Goal: Task Accomplishment & Management: Complete application form

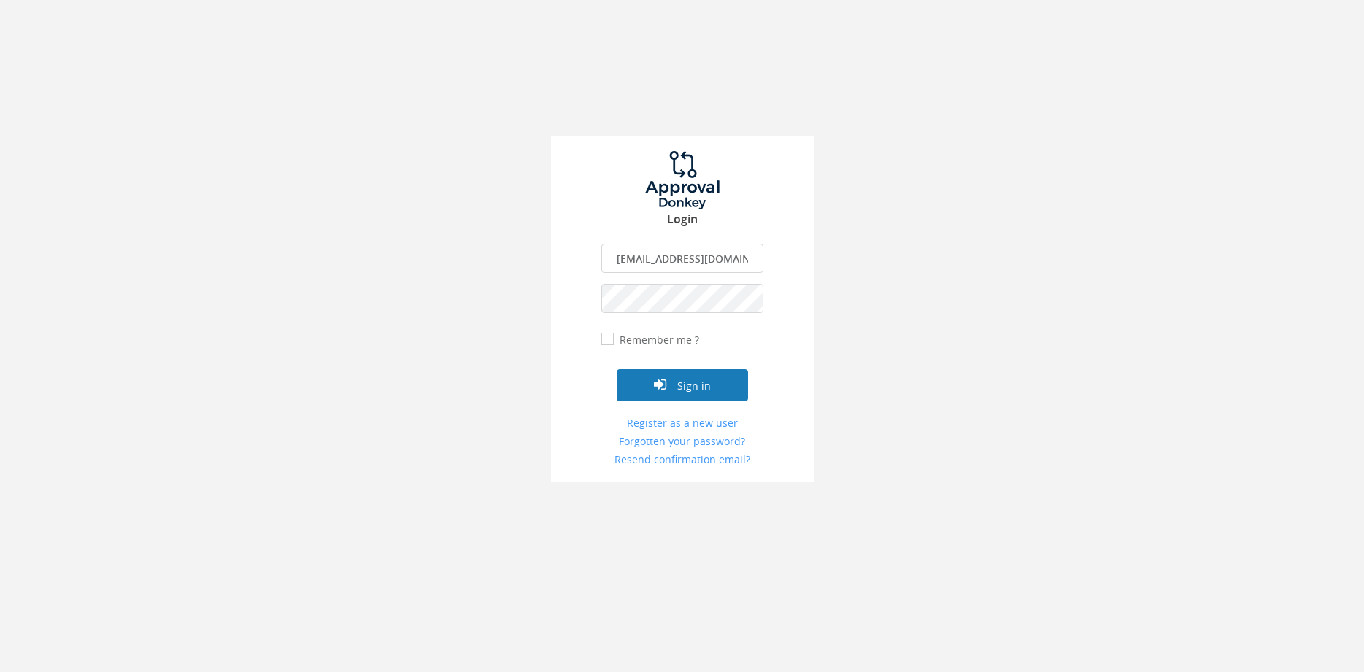
click at [701, 389] on button "Sign in" at bounding box center [682, 385] width 131 height 32
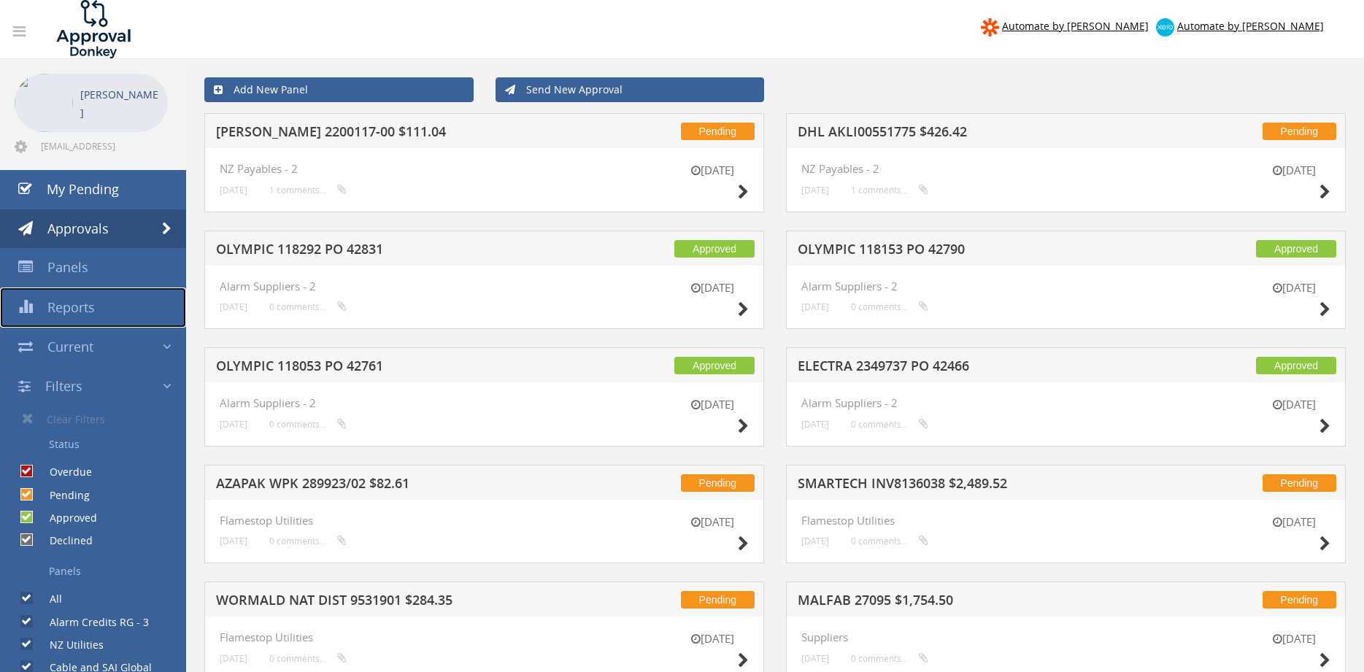
click at [80, 307] on span "Reports" at bounding box center [70, 308] width 47 height 18
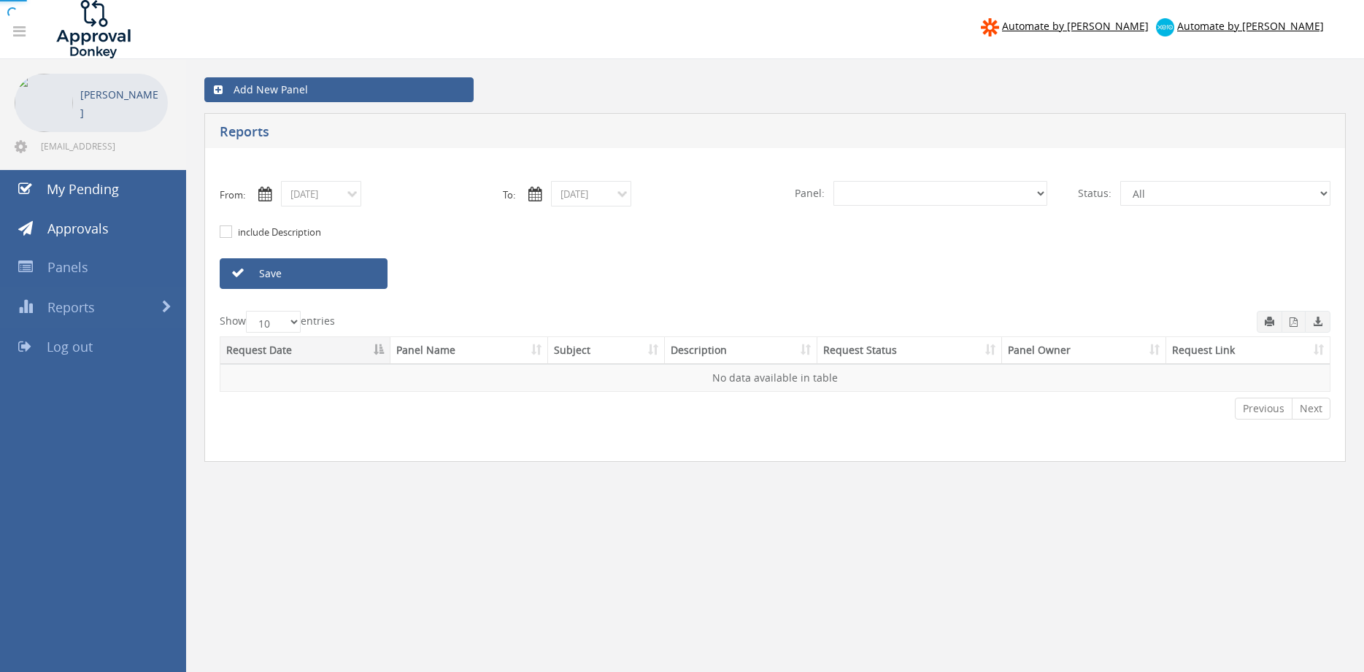
select select "number:0"
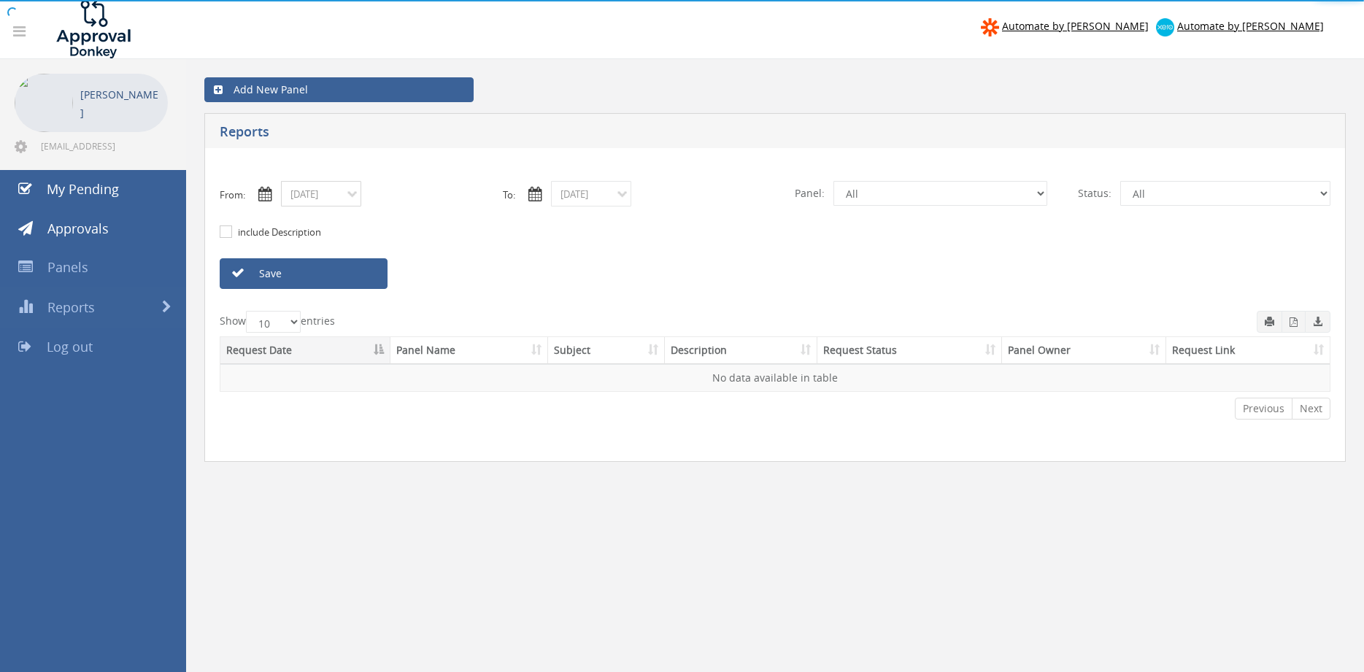
click at [327, 206] on input "08/15/2025" at bounding box center [321, 194] width 80 height 26
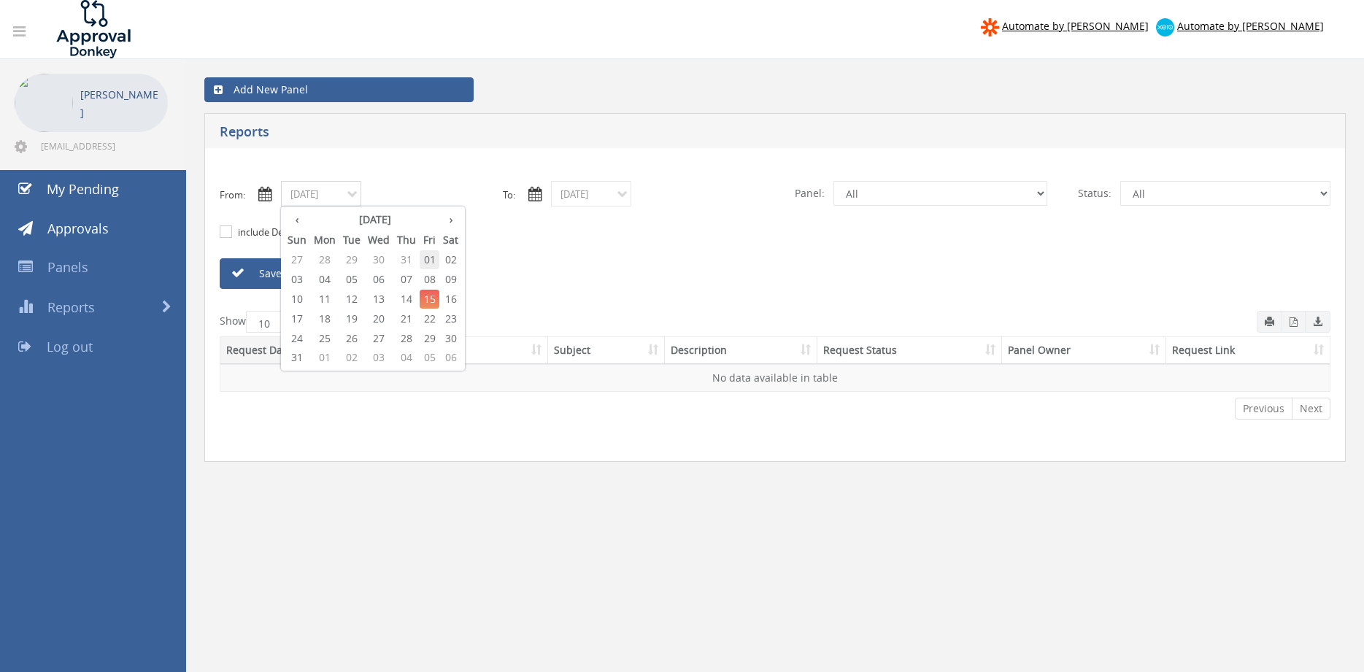
click at [434, 258] on span "01" at bounding box center [430, 259] width 20 height 19
type input "08/01/2025"
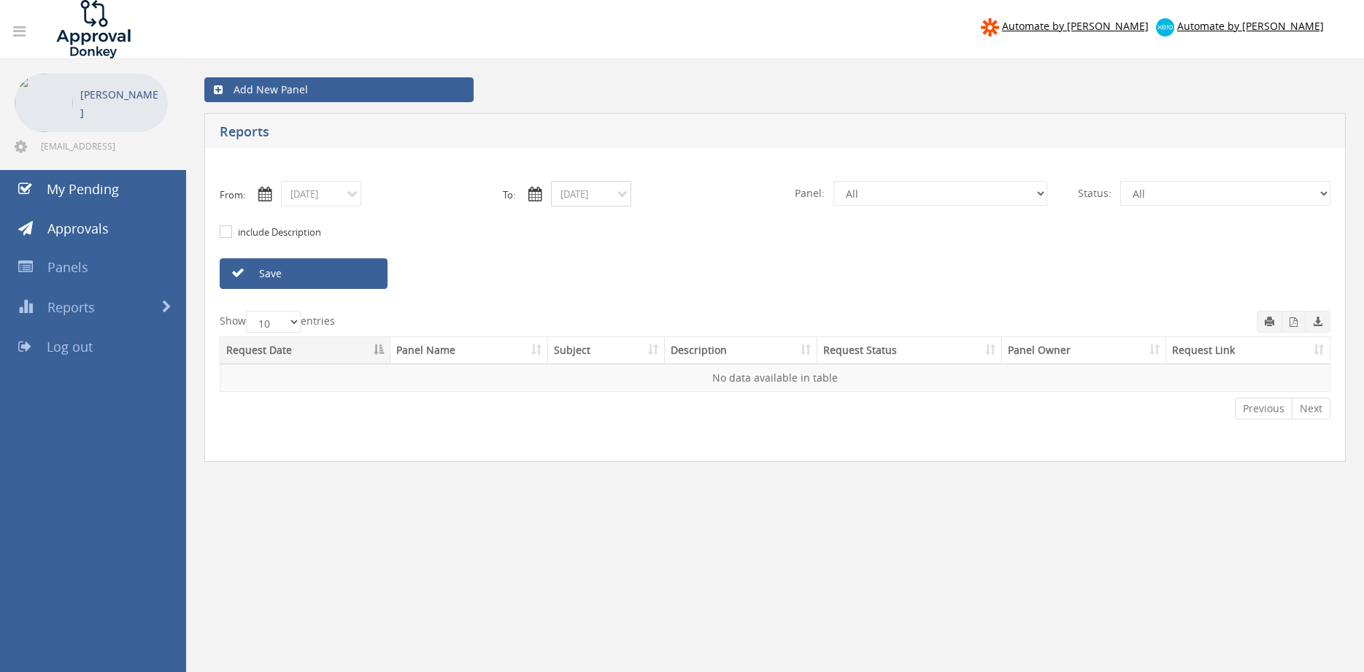
click at [573, 201] on input "08/15/2025" at bounding box center [591, 194] width 80 height 26
click at [704, 256] on span "01" at bounding box center [700, 259] width 20 height 19
type input "08/01/2025"
click at [834, 181] on select "All Alarm Credits RG - 3 NZ Utilities Cable and SAI Global NZ Alarms-1 NZ FX Pa…" at bounding box center [941, 193] width 214 height 25
select select "number:9744"
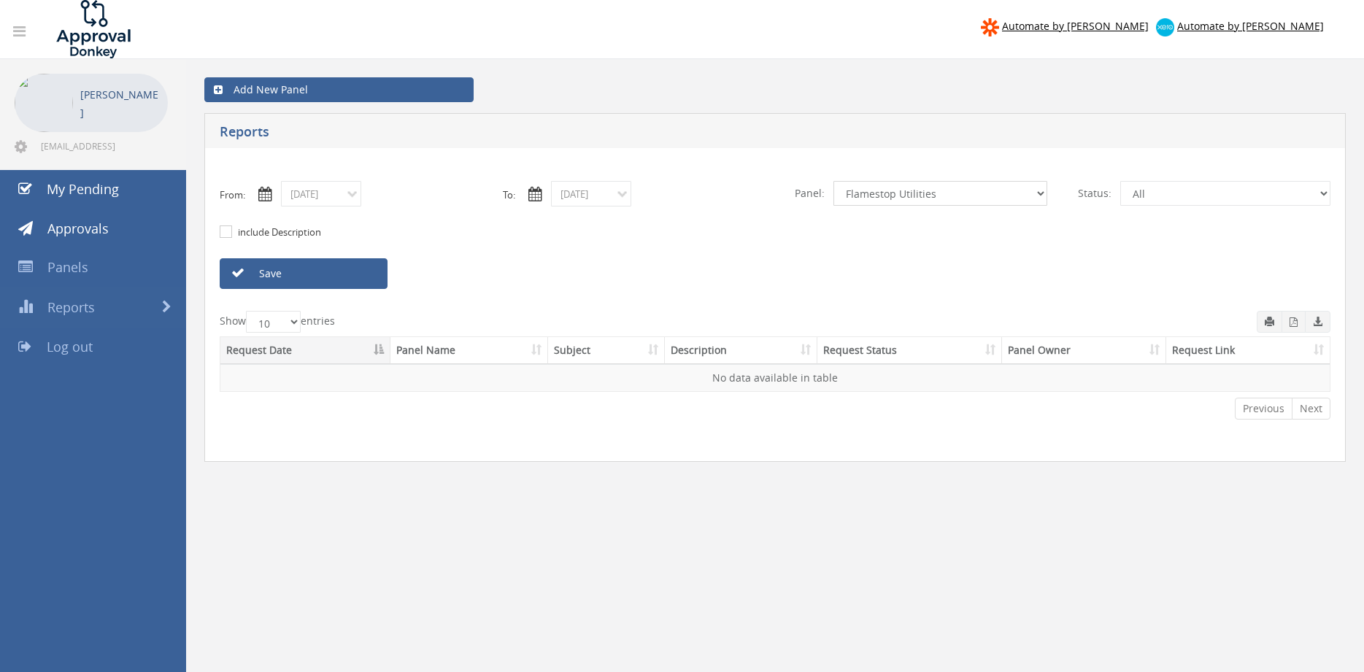
click option "Flamestop Utilities" at bounding box center [0, 0] width 0 height 0
click at [369, 274] on link "Save" at bounding box center [304, 273] width 168 height 31
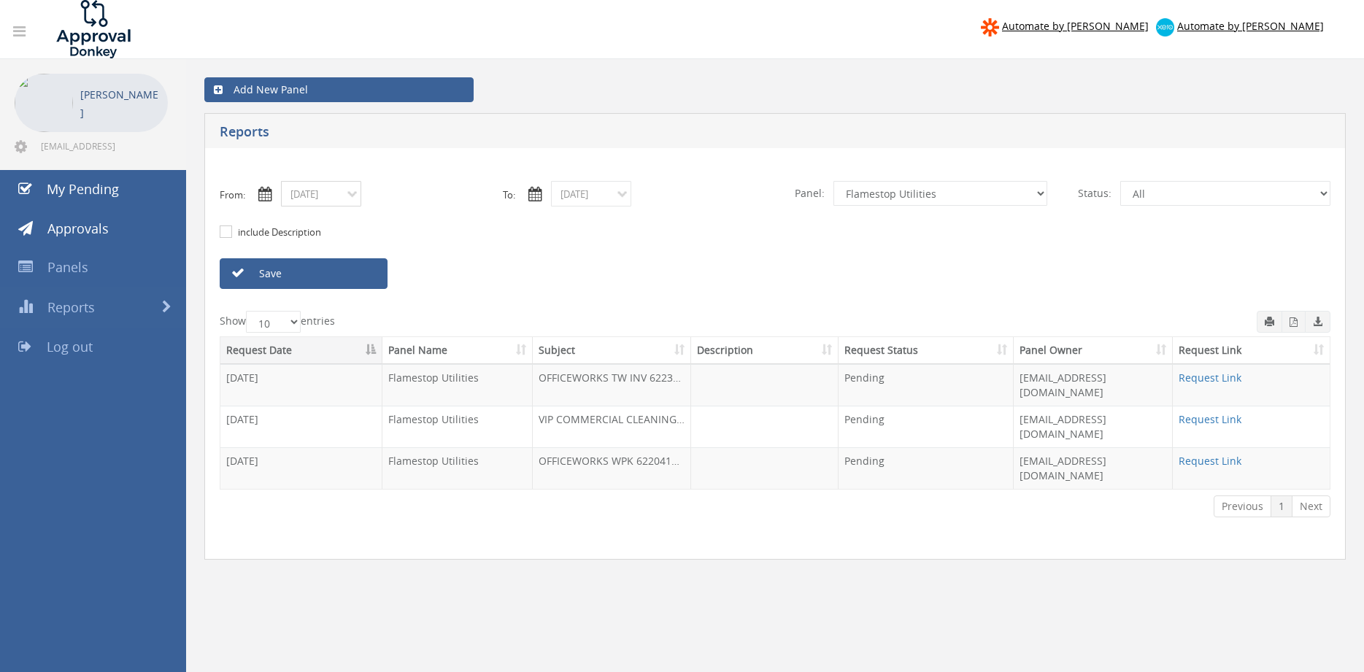
click at [337, 198] on input "08/01/2025" at bounding box center [321, 194] width 80 height 26
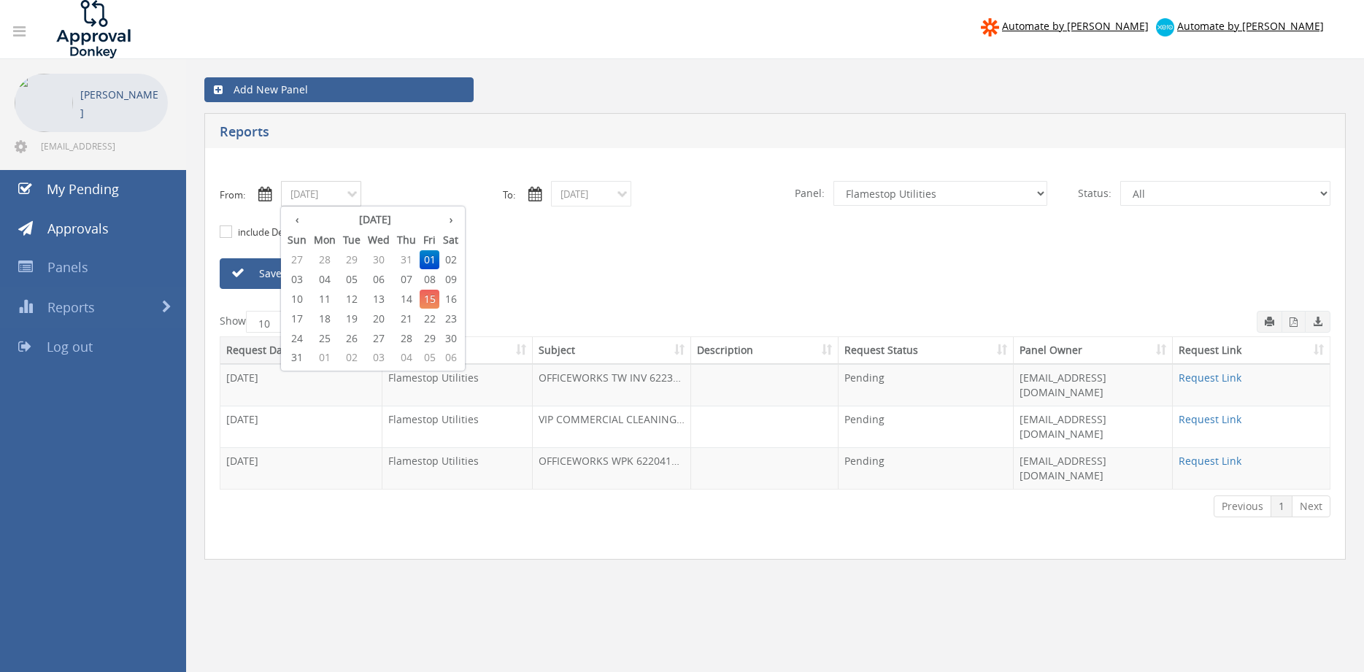
drag, startPoint x: 329, startPoint y: 279, endPoint x: 459, endPoint y: 242, distance: 135.0
click at [328, 279] on span "04" at bounding box center [324, 279] width 29 height 19
type input "08/04/2025"
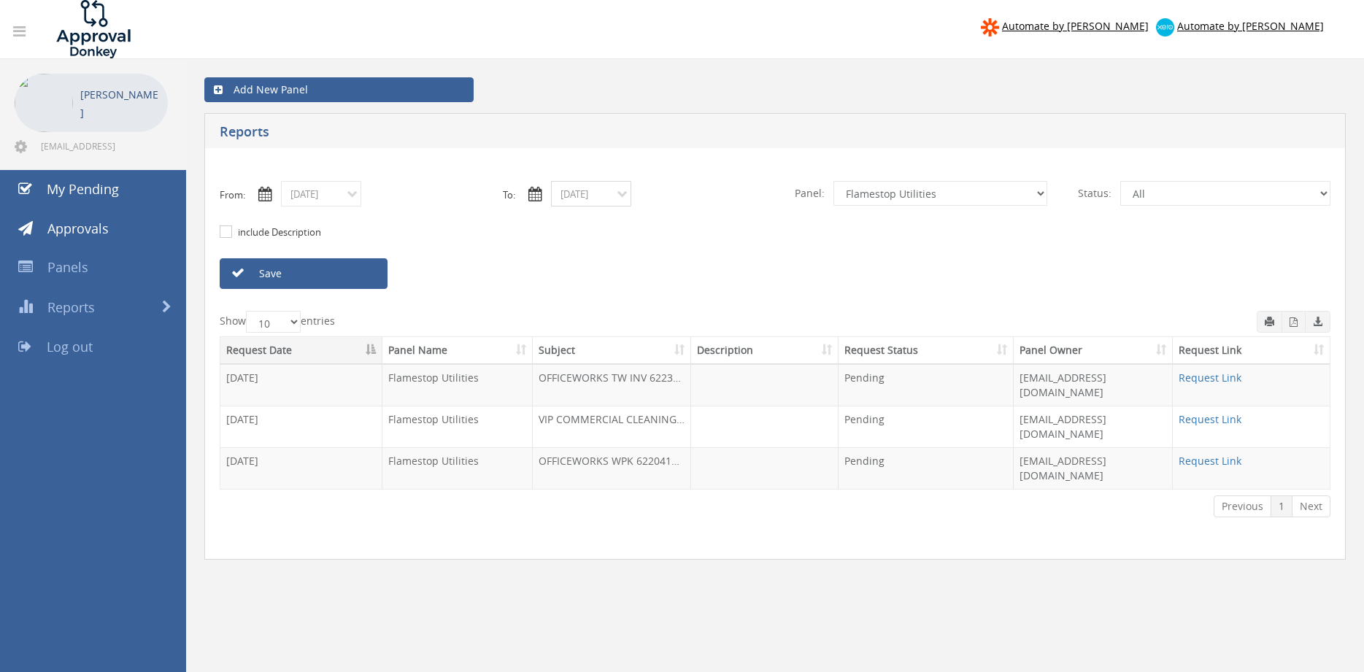
click at [588, 195] on input "08/01/2025" at bounding box center [591, 194] width 80 height 26
click at [598, 282] on span "04" at bounding box center [594, 279] width 29 height 19
type input "08/04/2025"
click at [357, 269] on link "Save" at bounding box center [304, 273] width 168 height 31
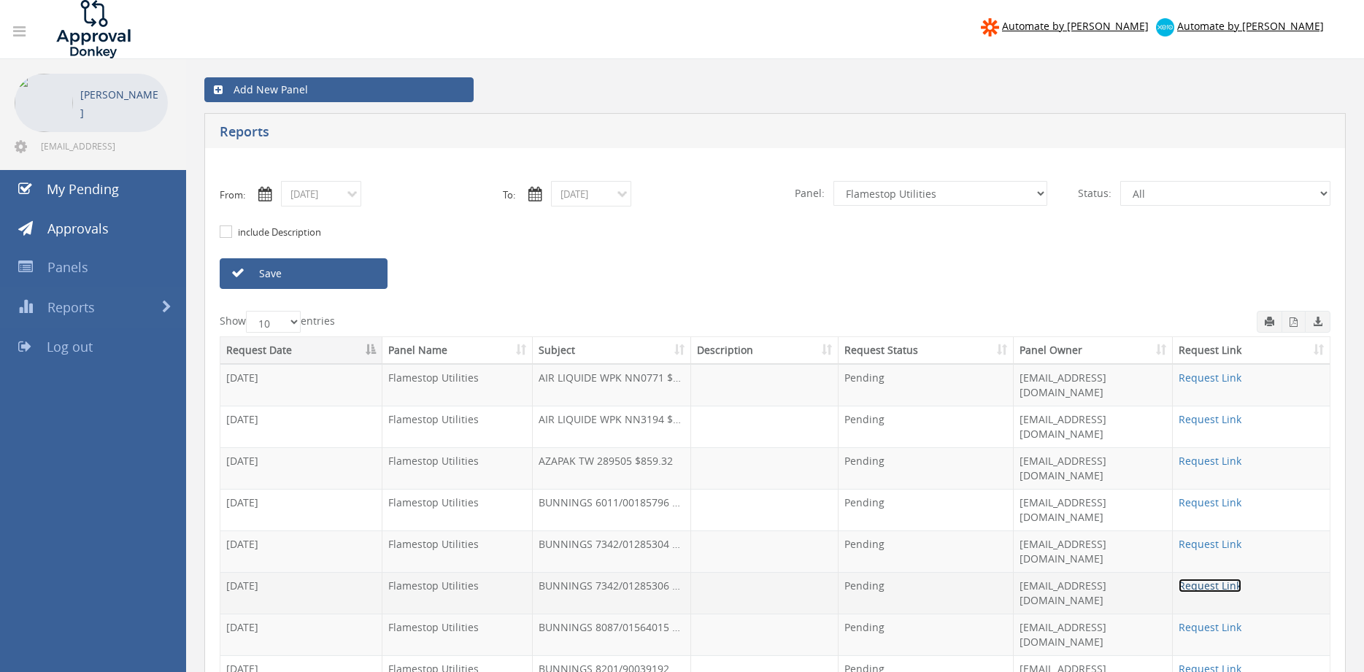
click at [1206, 579] on link "Request Link" at bounding box center [1210, 586] width 63 height 14
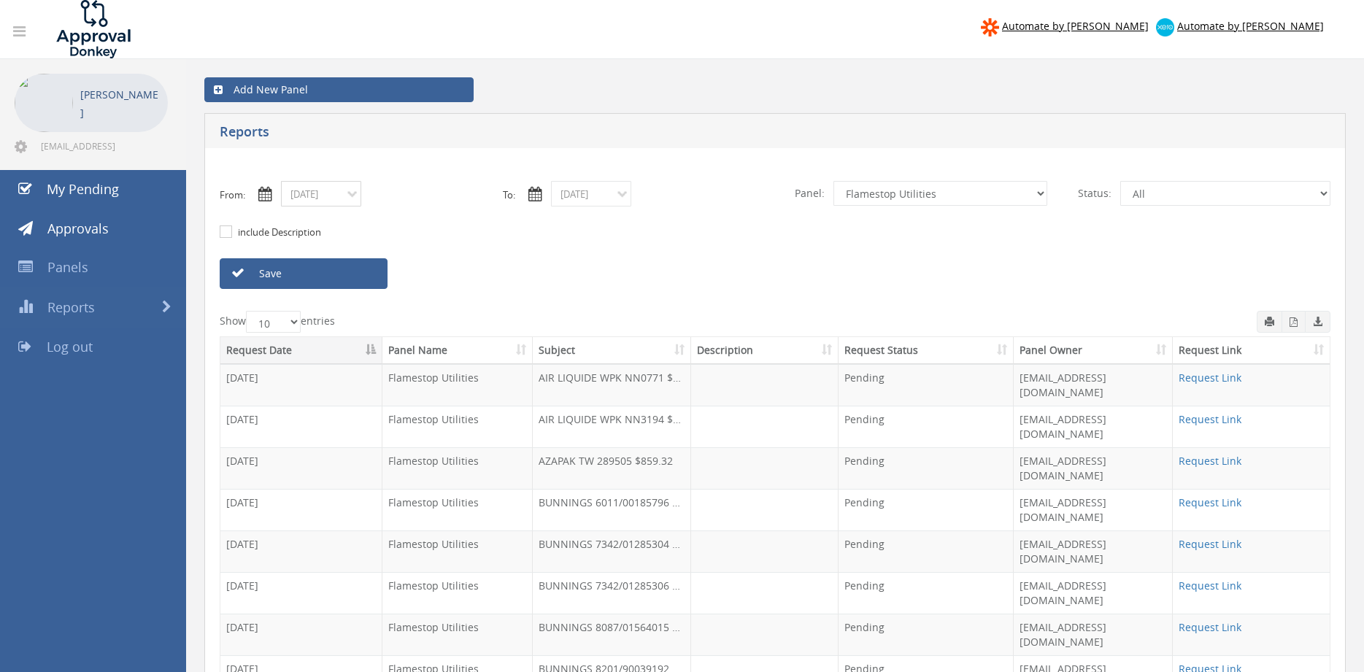
click at [318, 196] on input "08/04/2025" at bounding box center [321, 194] width 80 height 26
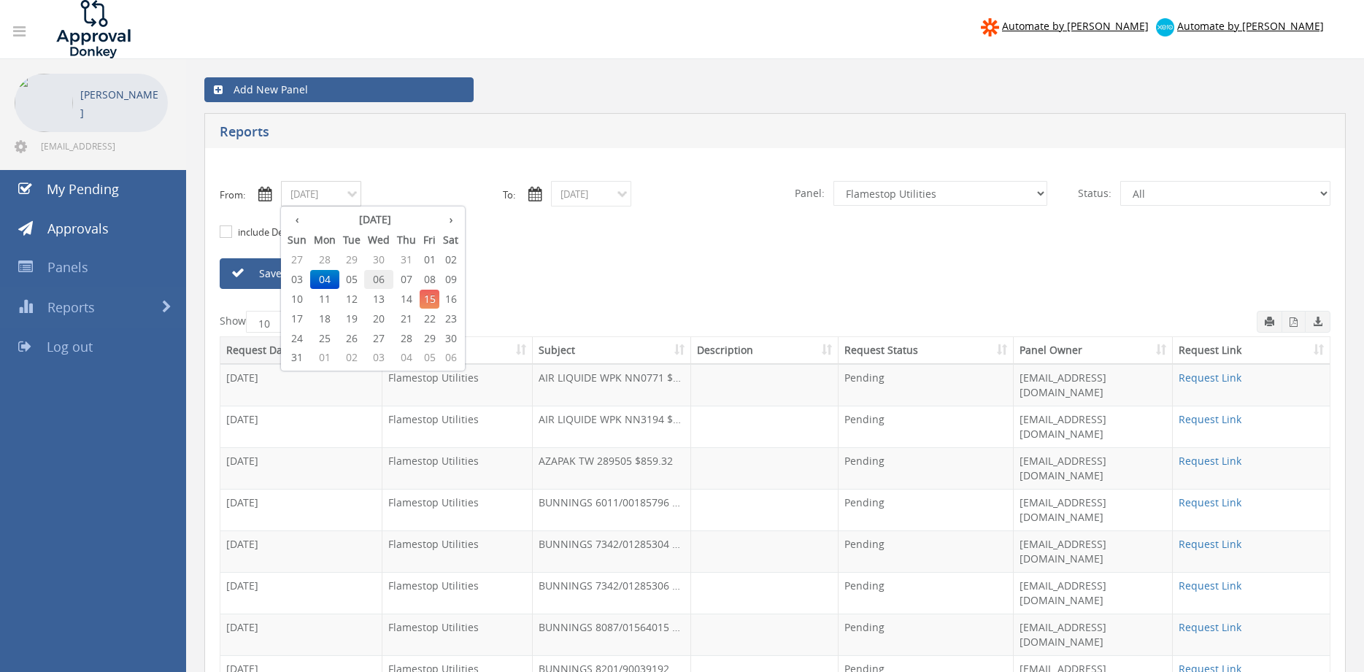
click at [379, 279] on span "06" at bounding box center [378, 279] width 29 height 19
type input "08/06/2025"
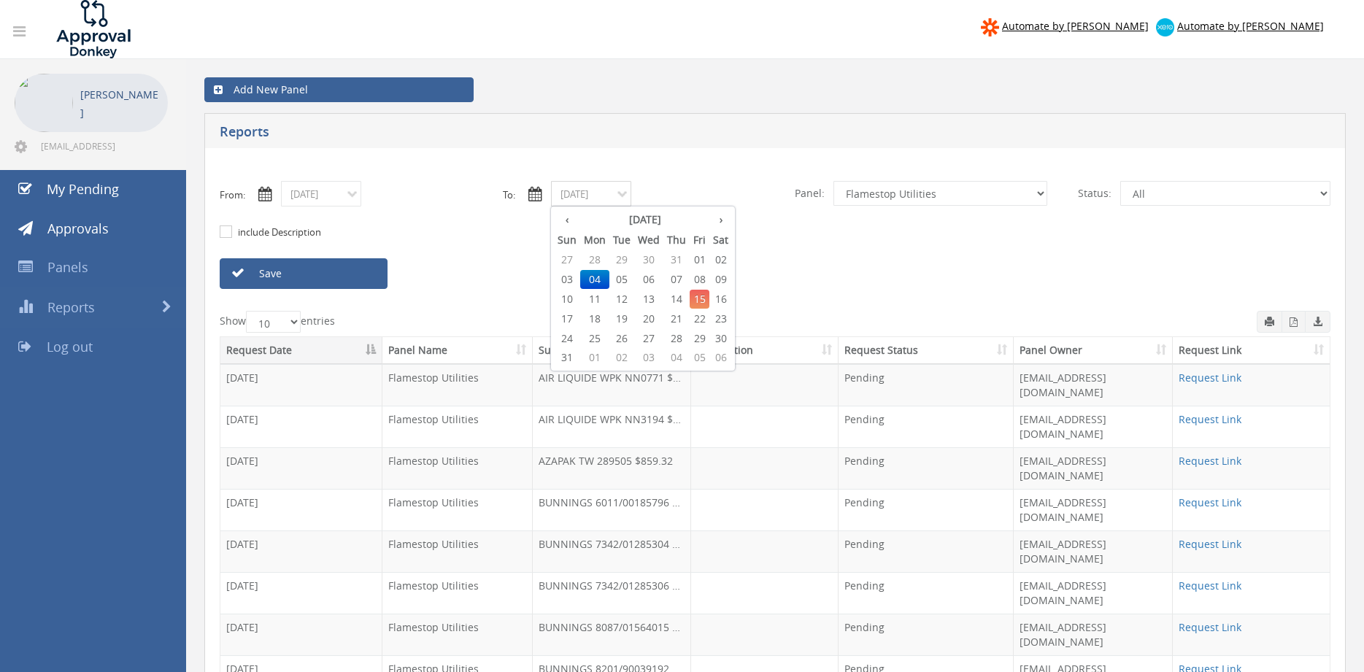
click at [580, 196] on input "08/04/2025" at bounding box center [591, 194] width 80 height 26
click at [650, 281] on span "06" at bounding box center [648, 279] width 29 height 19
type input "08/06/2025"
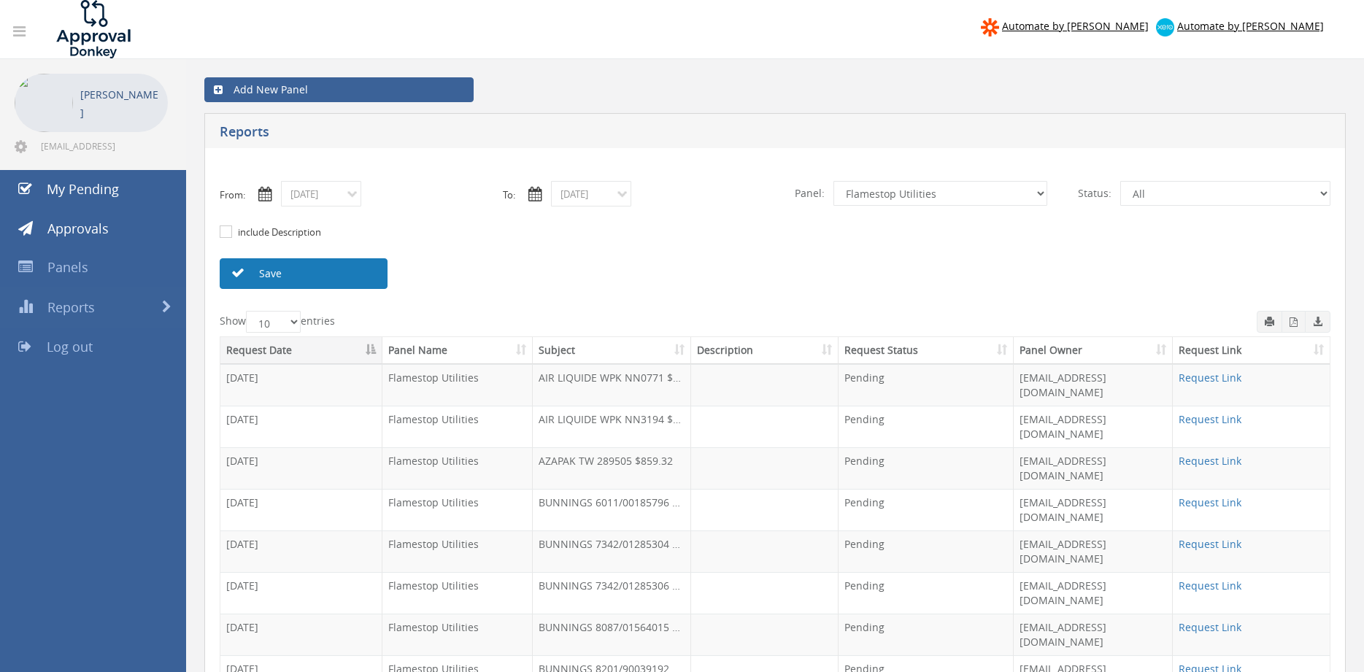
click at [359, 278] on link "Save" at bounding box center [304, 273] width 168 height 31
click at [1222, 620] on link "Request Link" at bounding box center [1210, 627] width 63 height 14
click at [347, 197] on input "08/06/2025" at bounding box center [321, 194] width 80 height 26
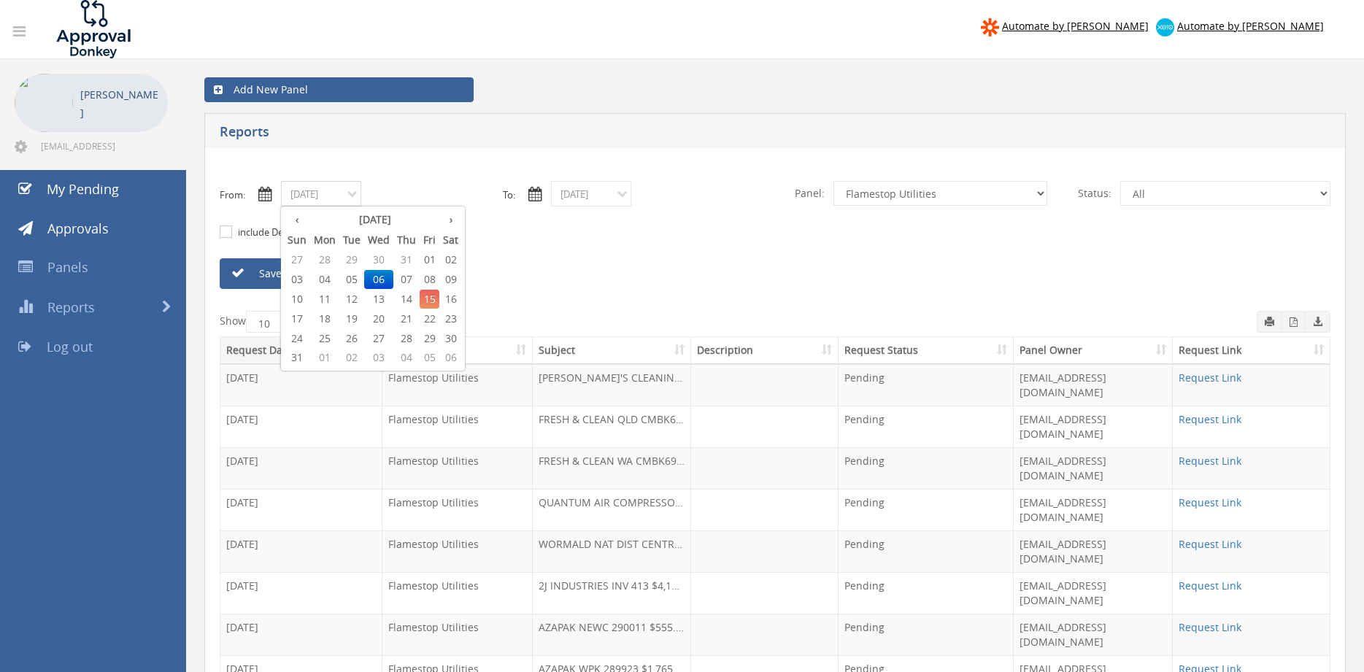
click at [428, 278] on span "08" at bounding box center [430, 279] width 20 height 19
type input "08/08/2025"
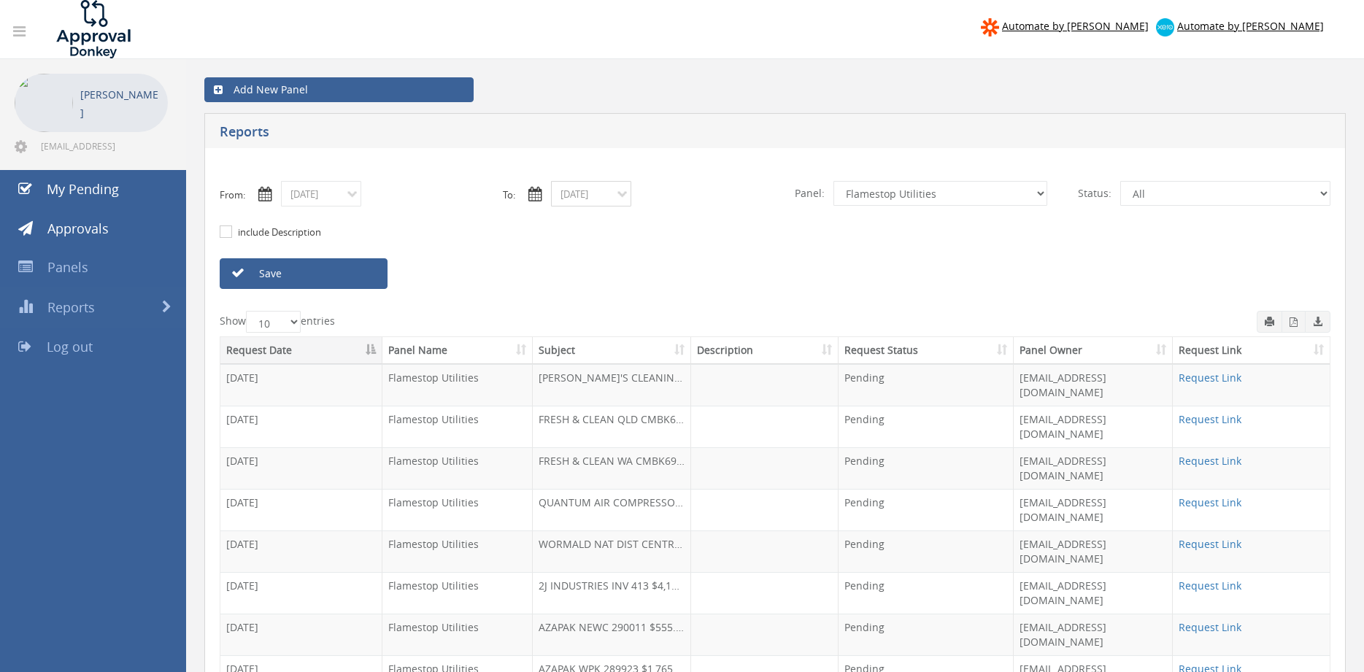
click at [591, 192] on input "08/06/2025" at bounding box center [591, 194] width 80 height 26
click at [701, 280] on span "08" at bounding box center [700, 279] width 20 height 19
type input "08/08/2025"
click at [361, 280] on link "Save" at bounding box center [304, 273] width 168 height 31
click at [318, 201] on input "08/08/2025" at bounding box center [321, 194] width 80 height 26
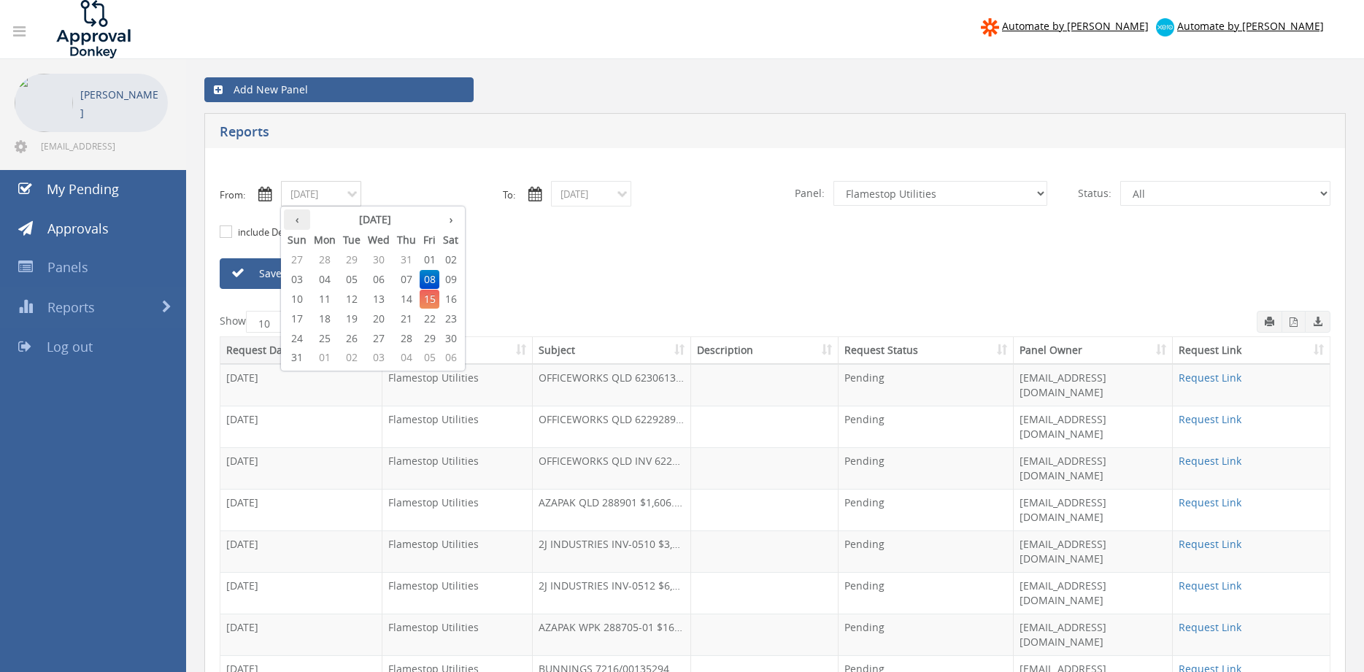
click at [296, 218] on th "‹" at bounding box center [297, 219] width 26 height 20
click at [407, 339] on span "31" at bounding box center [406, 338] width 26 height 19
type input "07/31/2025"
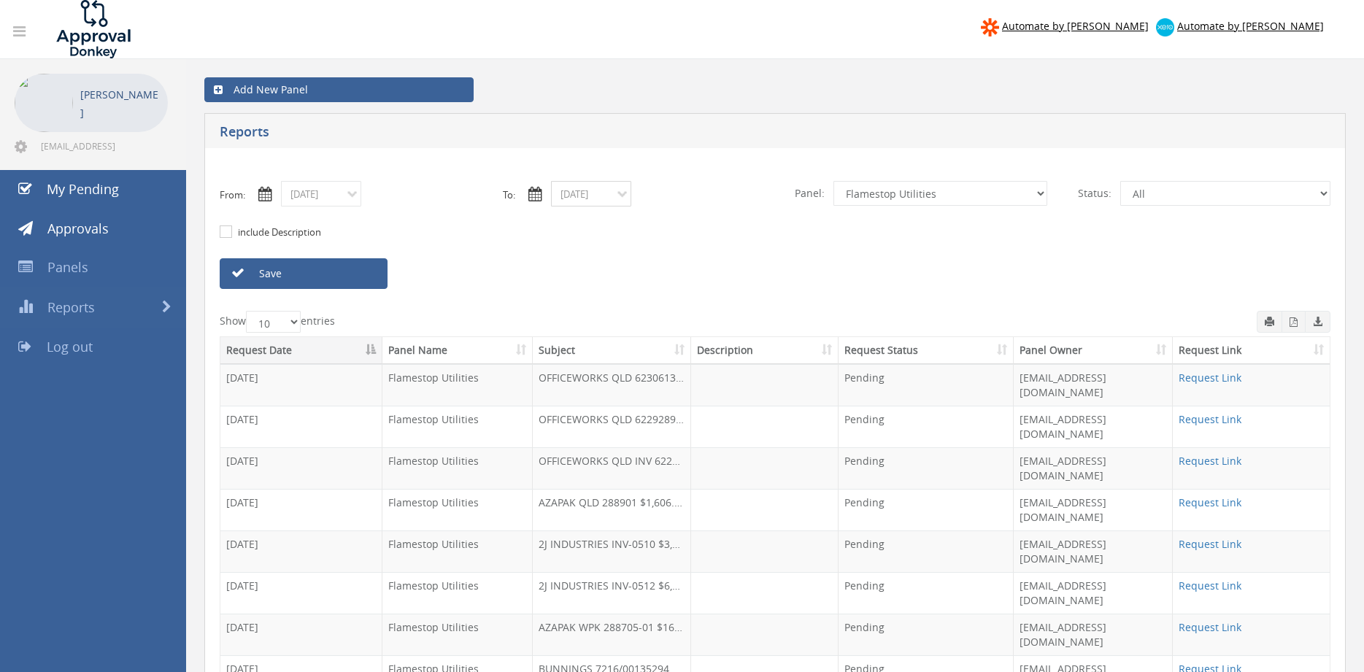
click at [584, 201] on input "08/08/2025" at bounding box center [591, 194] width 80 height 26
click at [569, 222] on th "‹" at bounding box center [567, 219] width 26 height 20
click at [675, 336] on span "31" at bounding box center [677, 338] width 26 height 19
type input "07/31/2025"
click at [371, 278] on link "Save" at bounding box center [304, 273] width 168 height 31
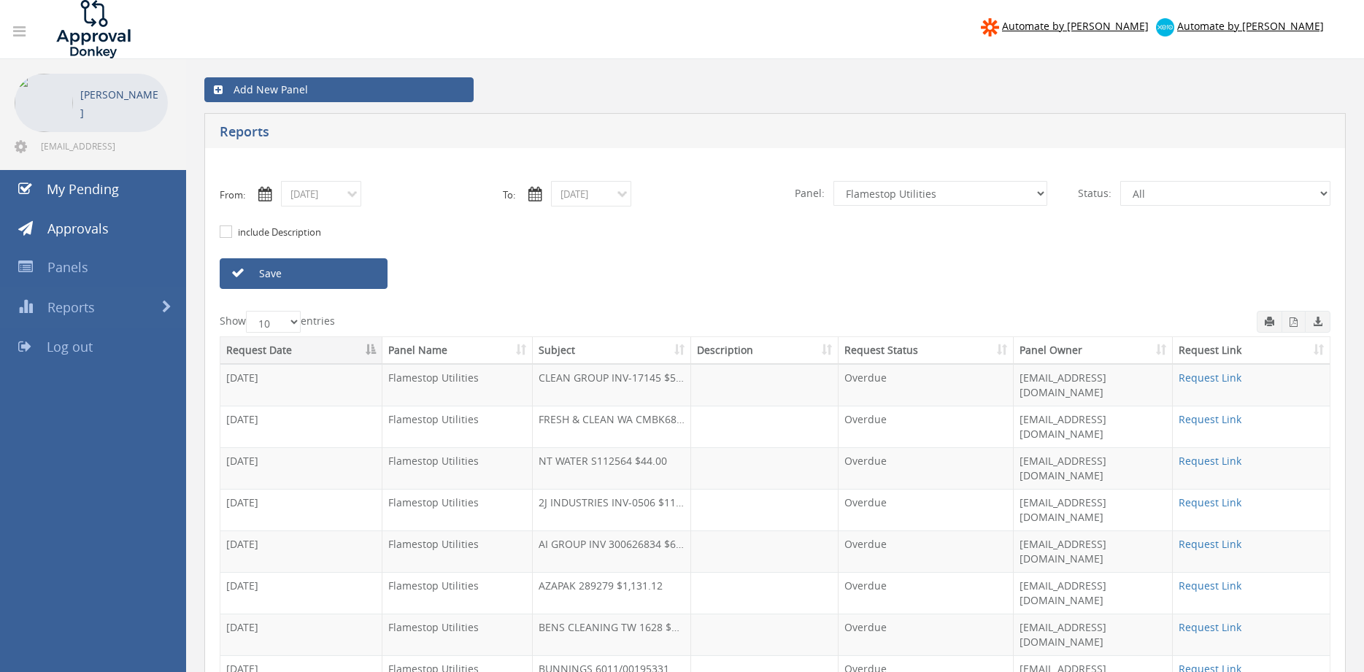
click at [312, 195] on input "07/31/2025" at bounding box center [321, 194] width 80 height 26
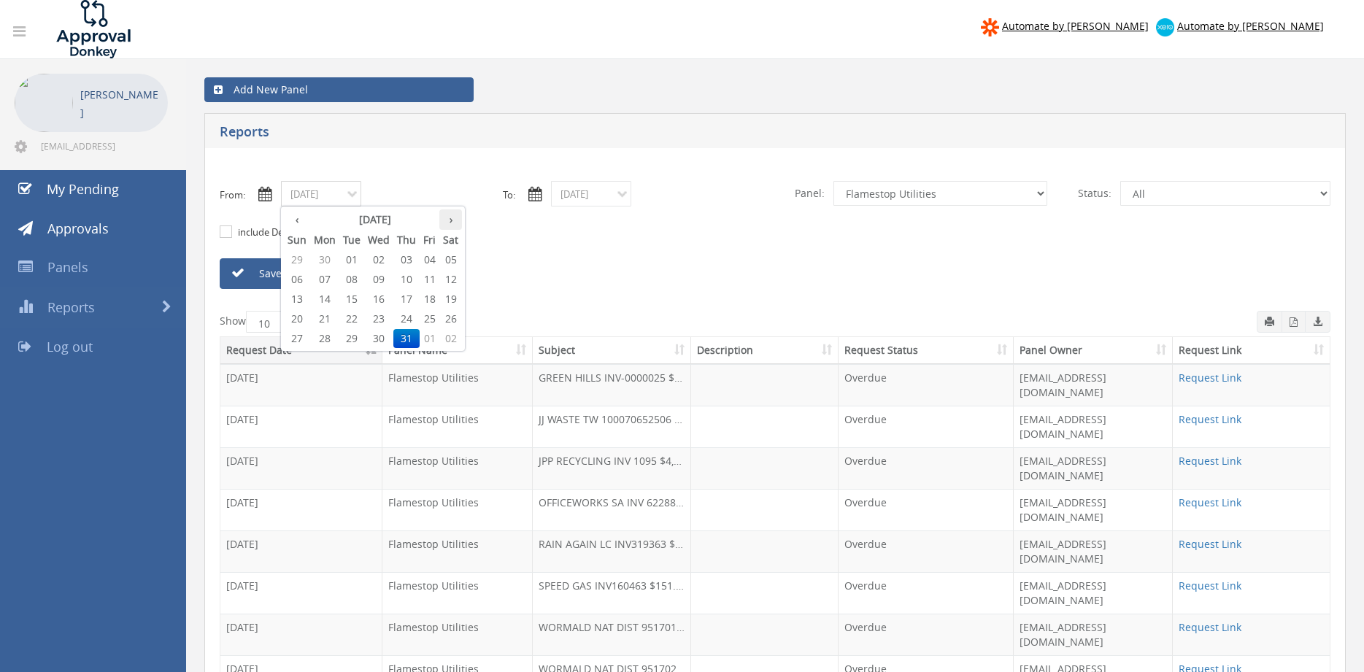
click at [458, 226] on th "›" at bounding box center [450, 219] width 23 height 20
drag, startPoint x: 428, startPoint y: 254, endPoint x: 530, endPoint y: 226, distance: 105.2
click at [428, 253] on span "01" at bounding box center [430, 259] width 20 height 19
type input "08/01/2025"
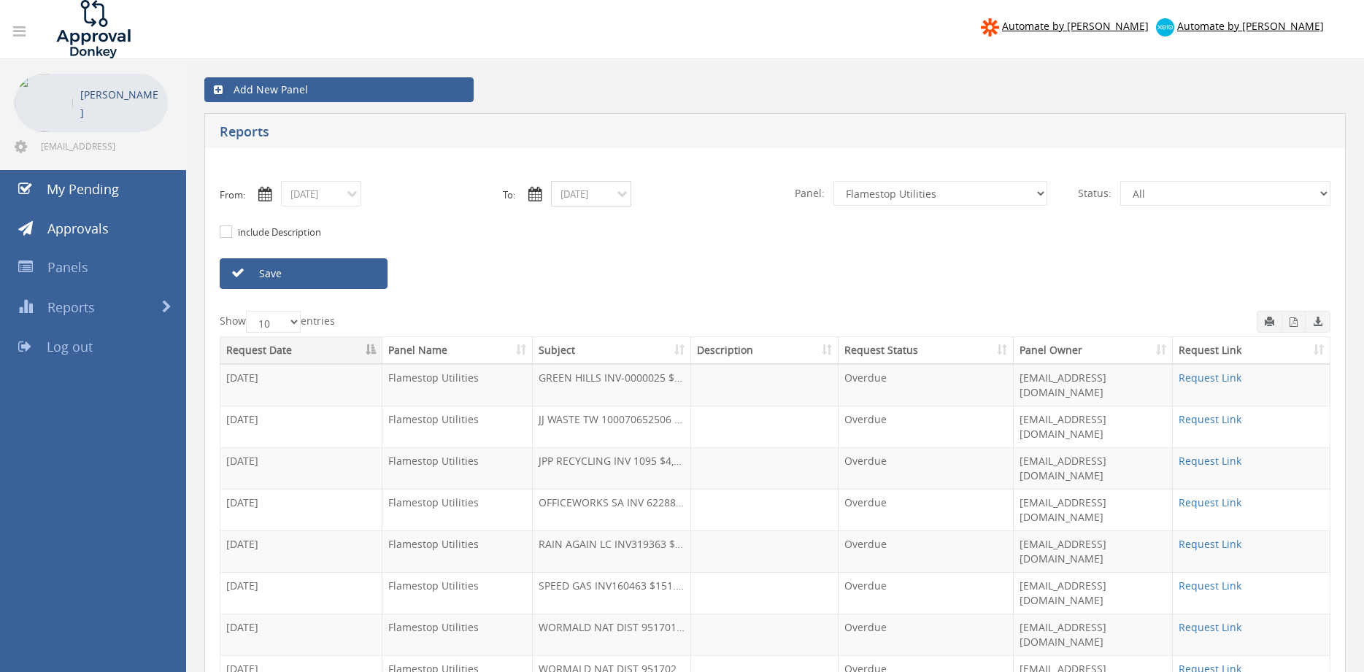
click at [624, 199] on input "07/31/2025" at bounding box center [591, 194] width 80 height 26
click at [726, 221] on th "›" at bounding box center [721, 219] width 23 height 20
click at [707, 258] on span "01" at bounding box center [700, 259] width 20 height 19
type input "08/01/2025"
click at [834, 181] on select "All Alarm Credits RG - 3 NZ Utilities Cable and SAI Global NZ Alarms-1 NZ FX Pa…" at bounding box center [941, 193] width 214 height 25
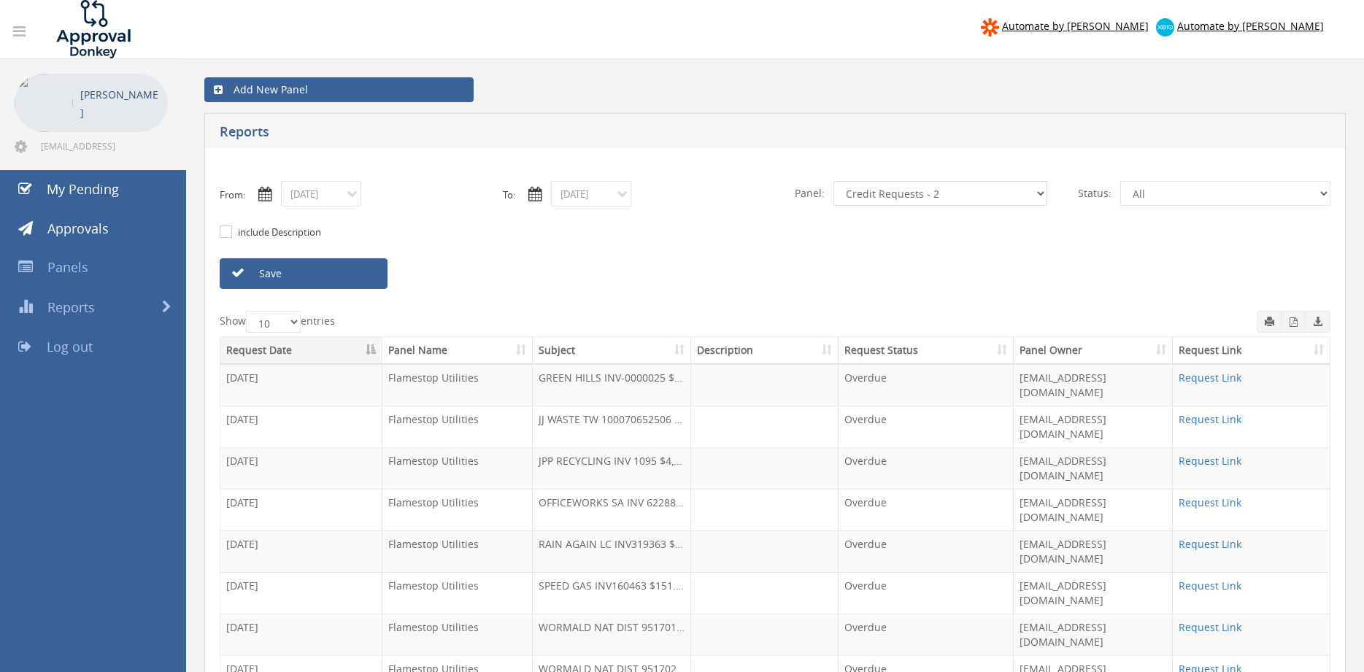
click option "Credit Requests - 2" at bounding box center [0, 0] width 0 height 0
click at [360, 272] on link "Save" at bounding box center [304, 273] width 168 height 31
click at [834, 181] on select "All Alarm Credits RG - 3 NZ Utilities Cable and SAI Global NZ Alarms-1 NZ FX Pa…" at bounding box center [941, 193] width 214 height 25
select select "number:13141"
click option "NZ Utilities" at bounding box center [0, 0] width 0 height 0
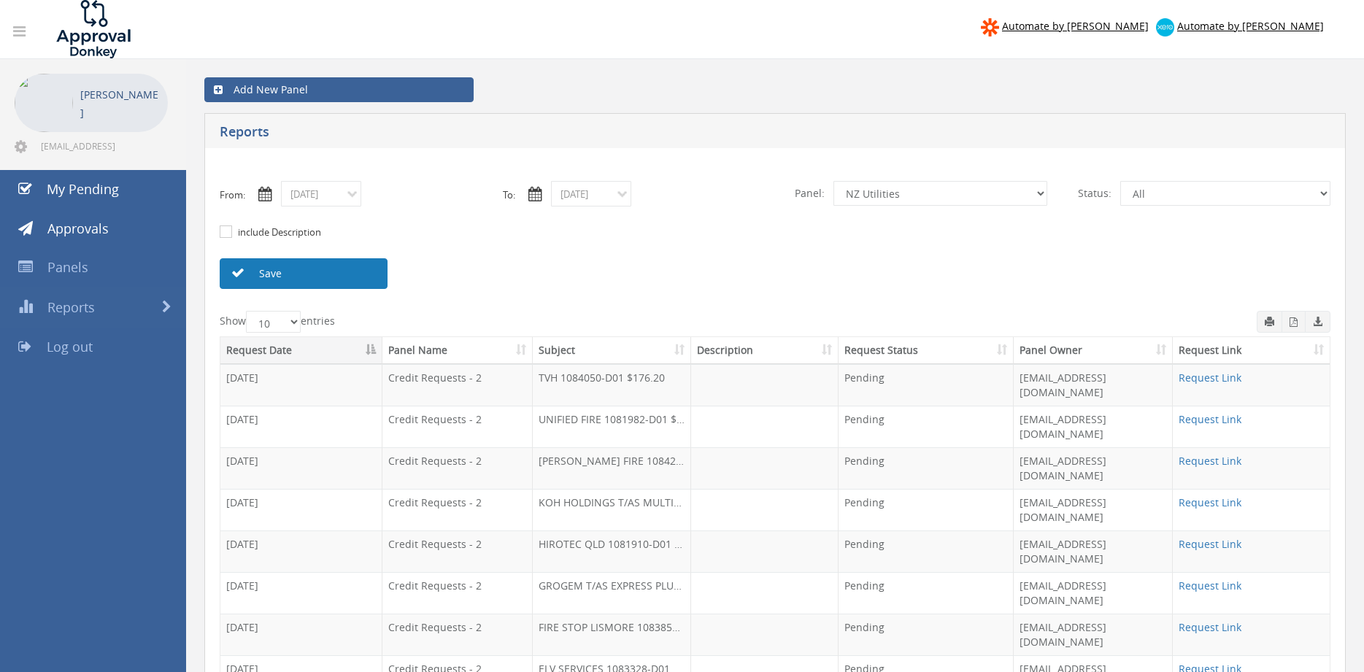
click at [323, 264] on link "Save" at bounding box center [304, 273] width 168 height 31
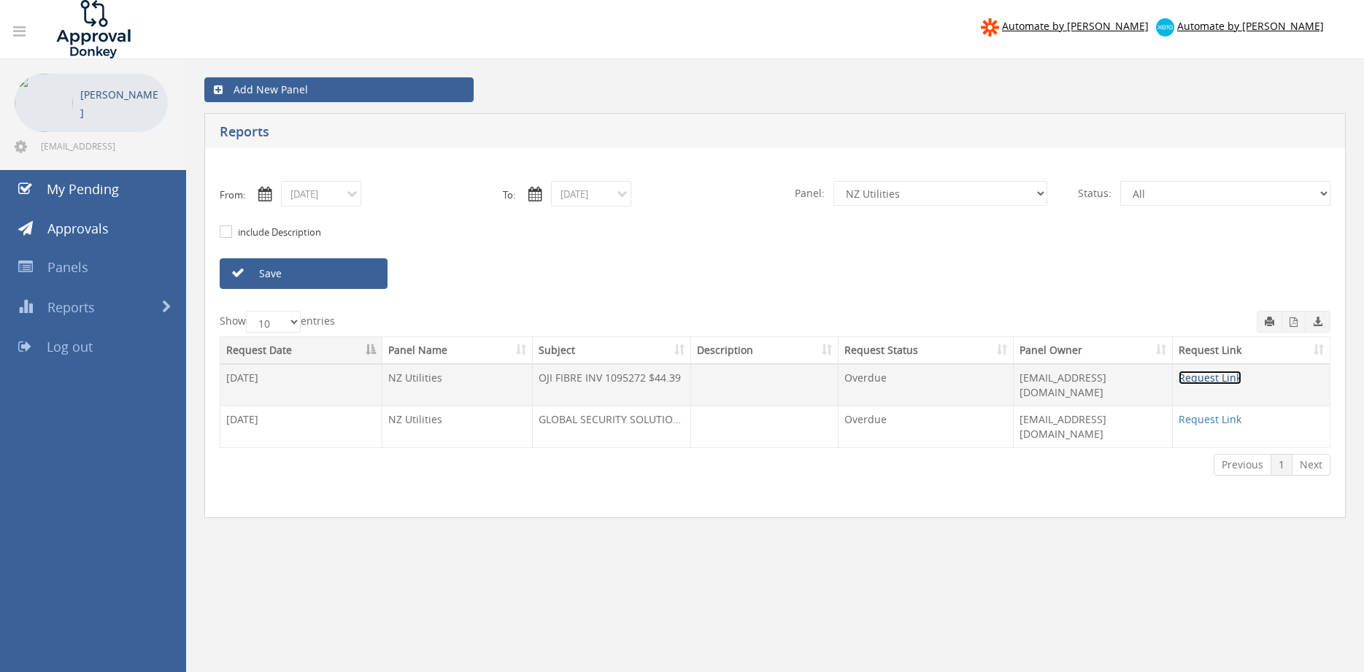
click at [1208, 379] on link "Request Link" at bounding box center [1210, 378] width 63 height 14
click at [314, 280] on link "Save" at bounding box center [304, 273] width 168 height 31
click at [282, 283] on link "Save" at bounding box center [304, 273] width 168 height 31
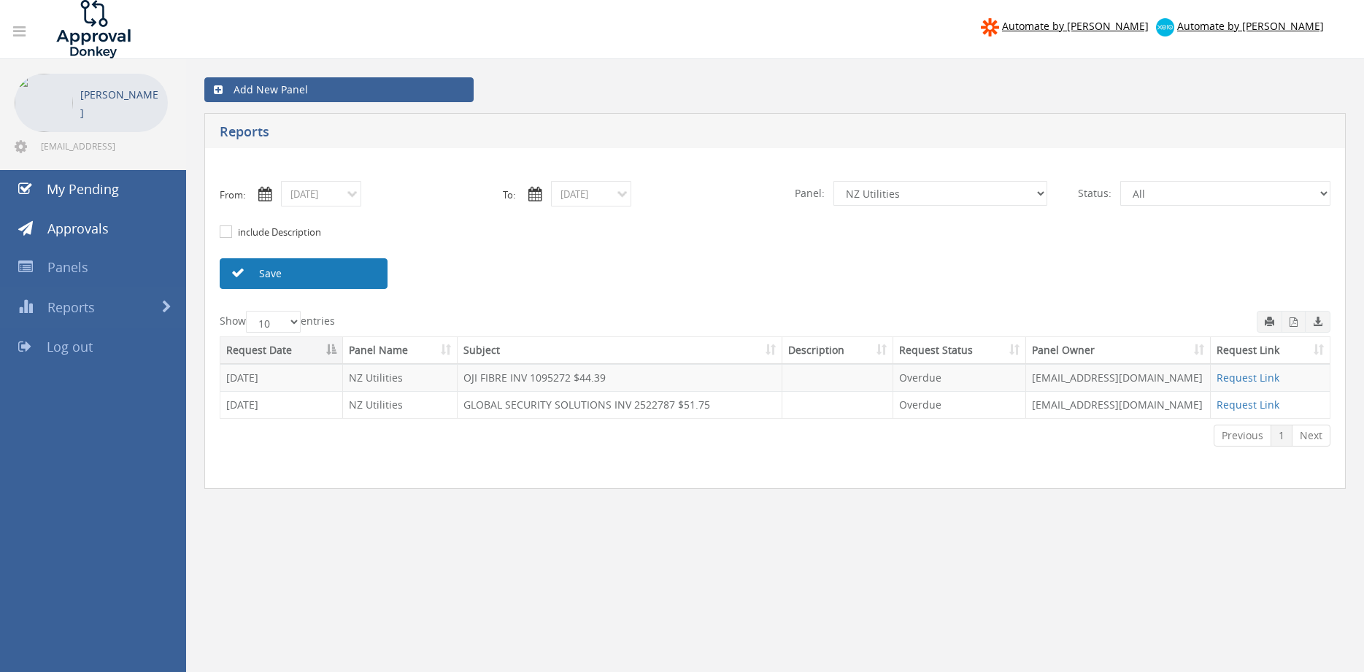
click at [336, 271] on link "Save" at bounding box center [304, 273] width 168 height 31
click at [327, 280] on link "Save" at bounding box center [304, 273] width 168 height 31
click at [296, 271] on link "Save" at bounding box center [304, 273] width 168 height 31
click at [300, 269] on link "Save" at bounding box center [304, 273] width 168 height 31
click at [311, 275] on link "Save" at bounding box center [304, 273] width 168 height 31
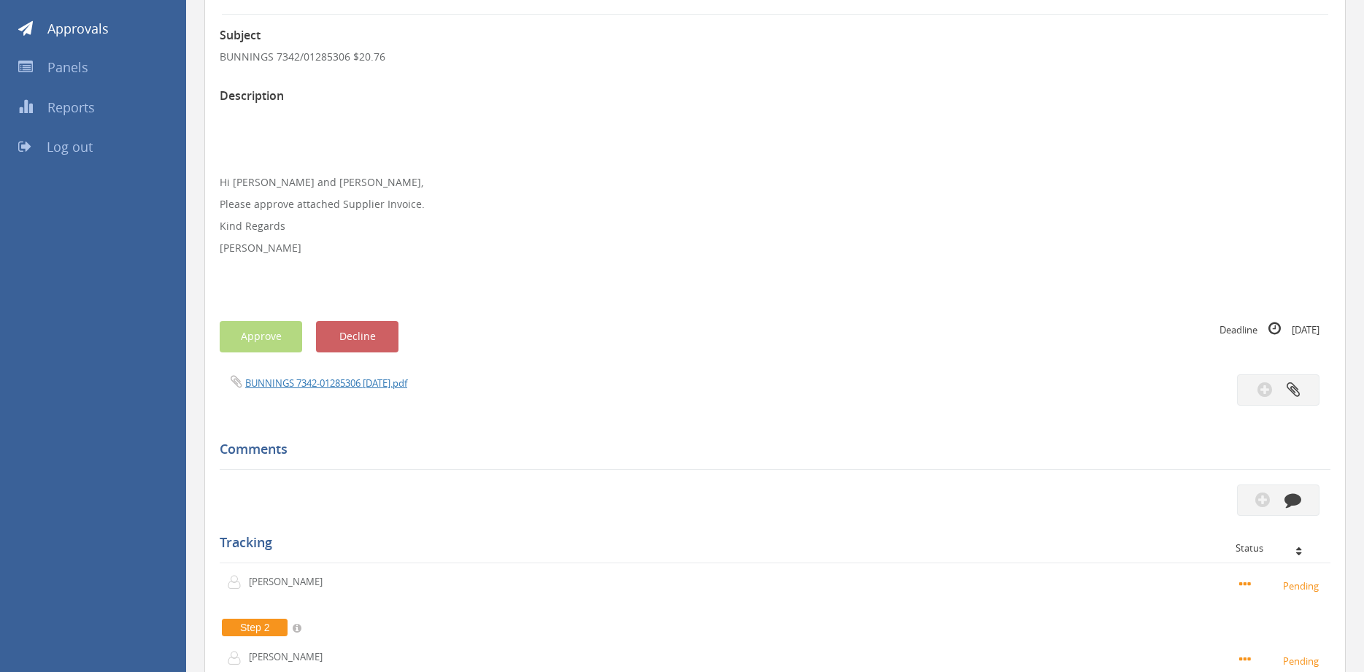
scroll to position [109, 0]
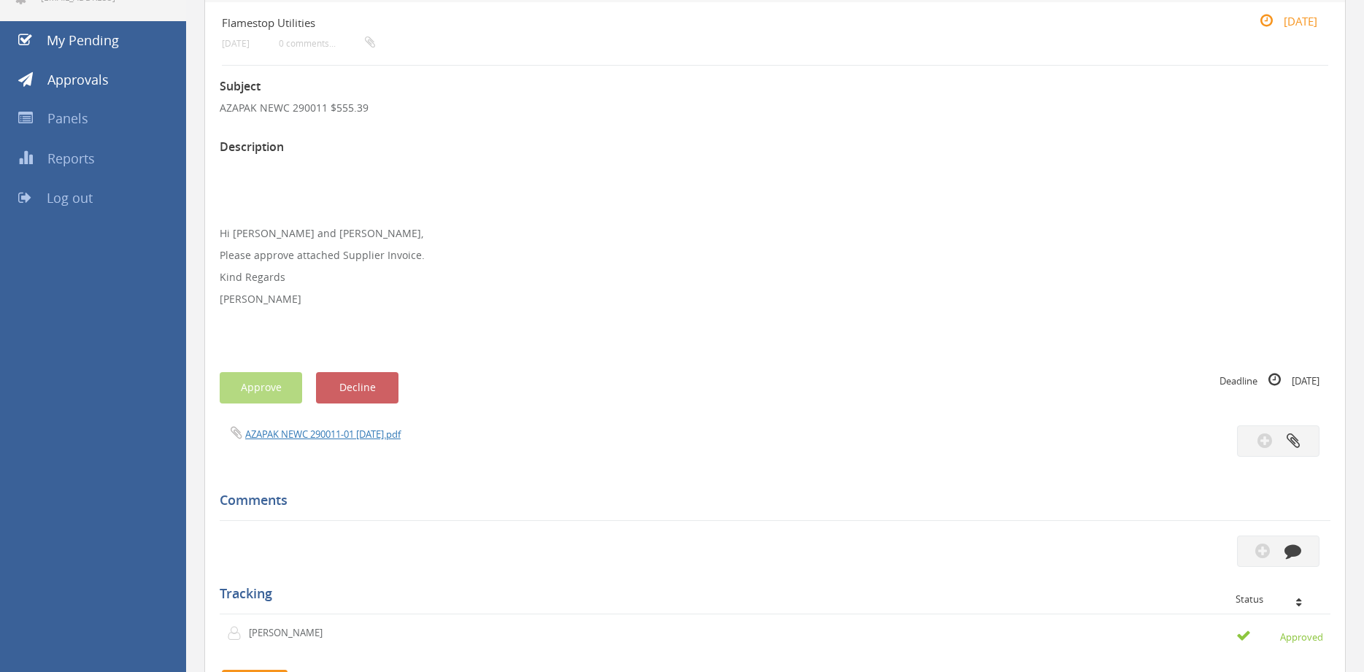
scroll to position [223, 0]
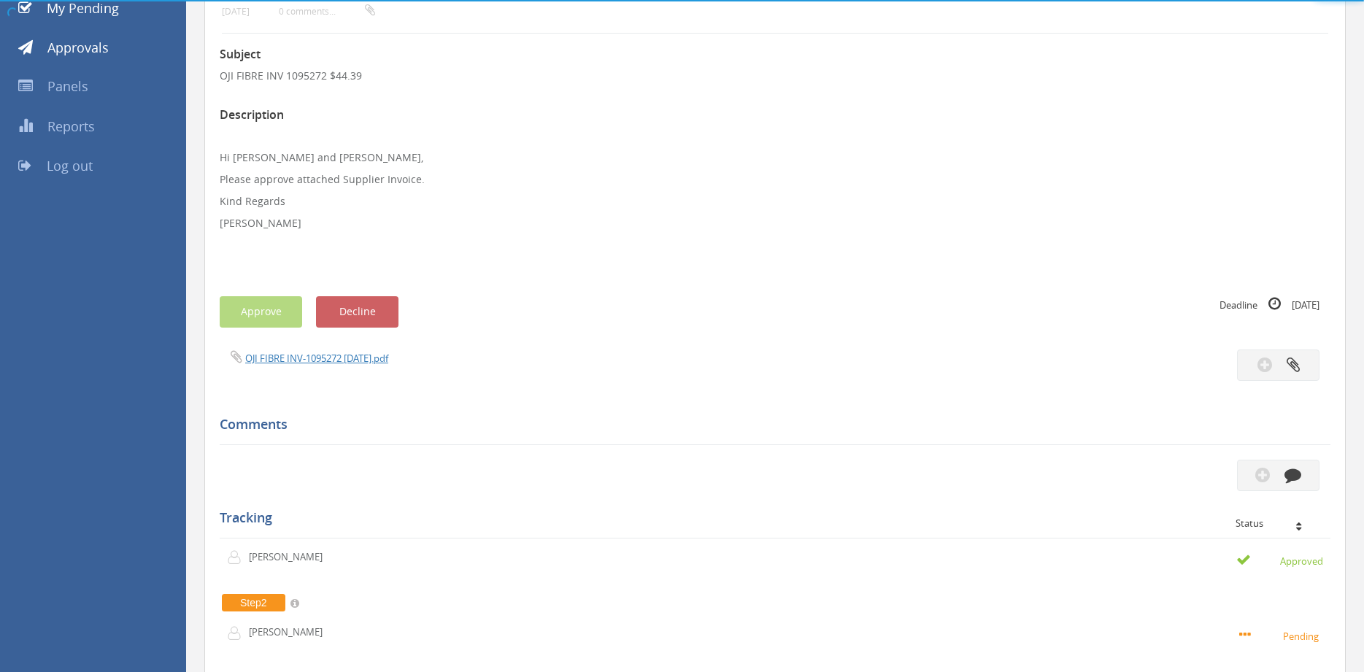
scroll to position [183, 0]
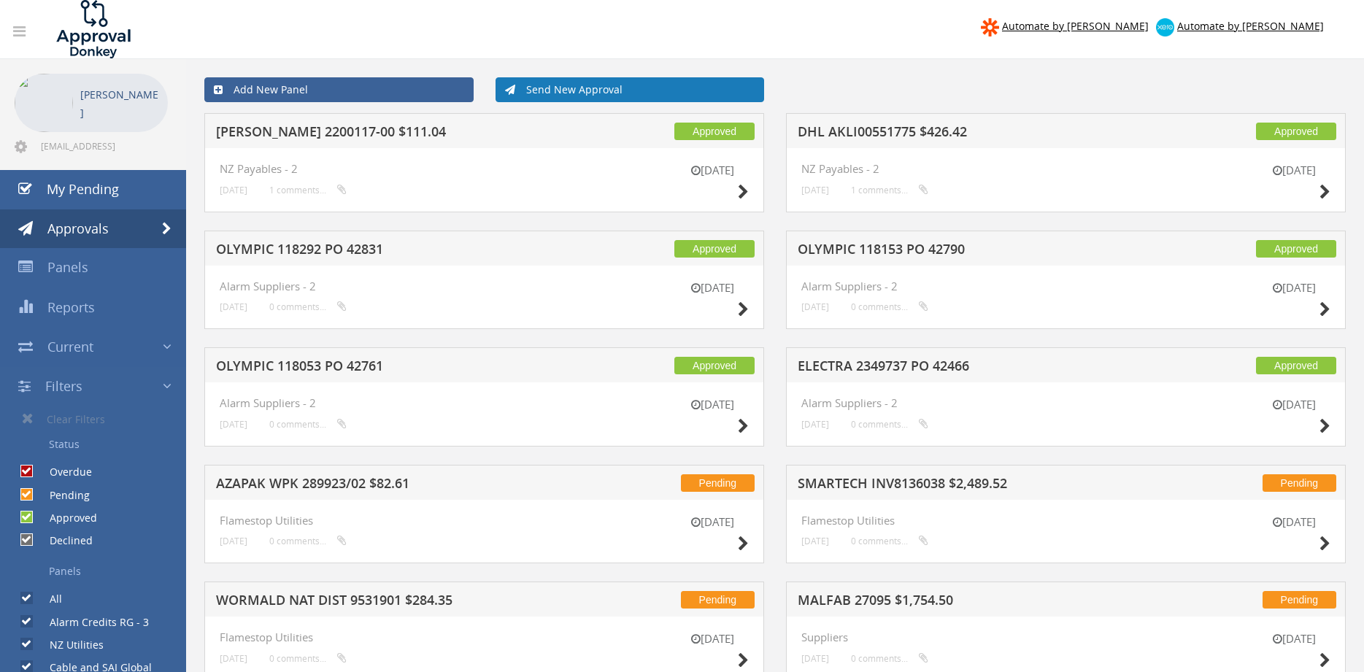
click at [609, 92] on link "Send New Approval" at bounding box center [630, 89] width 269 height 25
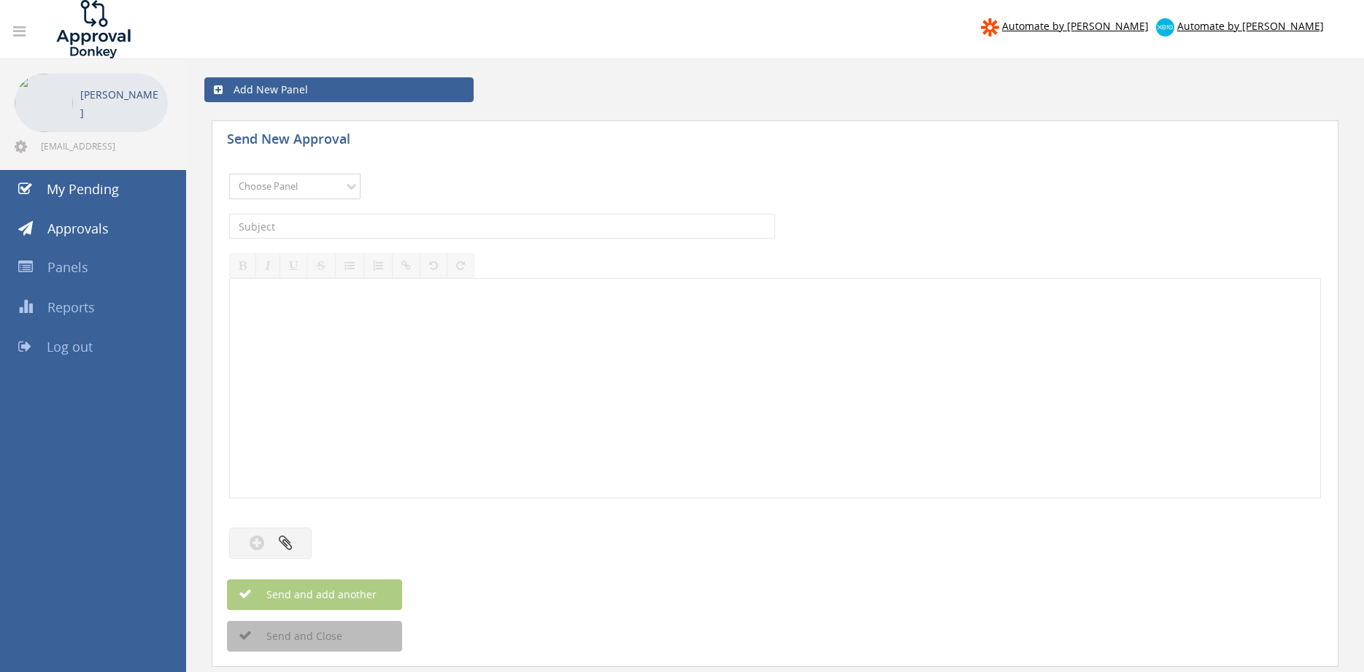
select select "13144"
click option "Alarm Credits RG - 3" at bounding box center [0, 0] width 0 height 0
click at [299, 224] on input "text" at bounding box center [502, 226] width 546 height 25
type input "MULTIPHASE 1065818-D01 $353.72"
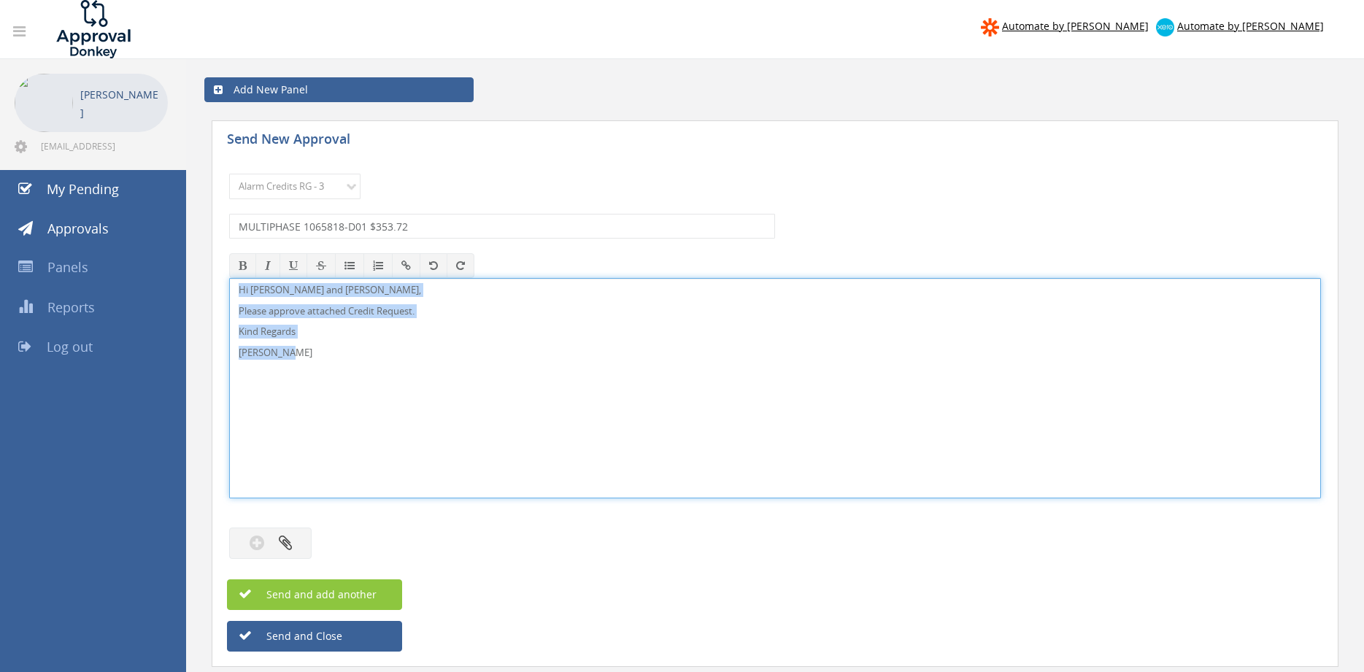
drag, startPoint x: 329, startPoint y: 350, endPoint x: 245, endPoint y: 292, distance: 102.9
click at [229, 280] on div "Hi Lee, Rob and Ben, Please approve attached Credit Request. Kind Regards Pam W…" at bounding box center [775, 388] width 1092 height 220
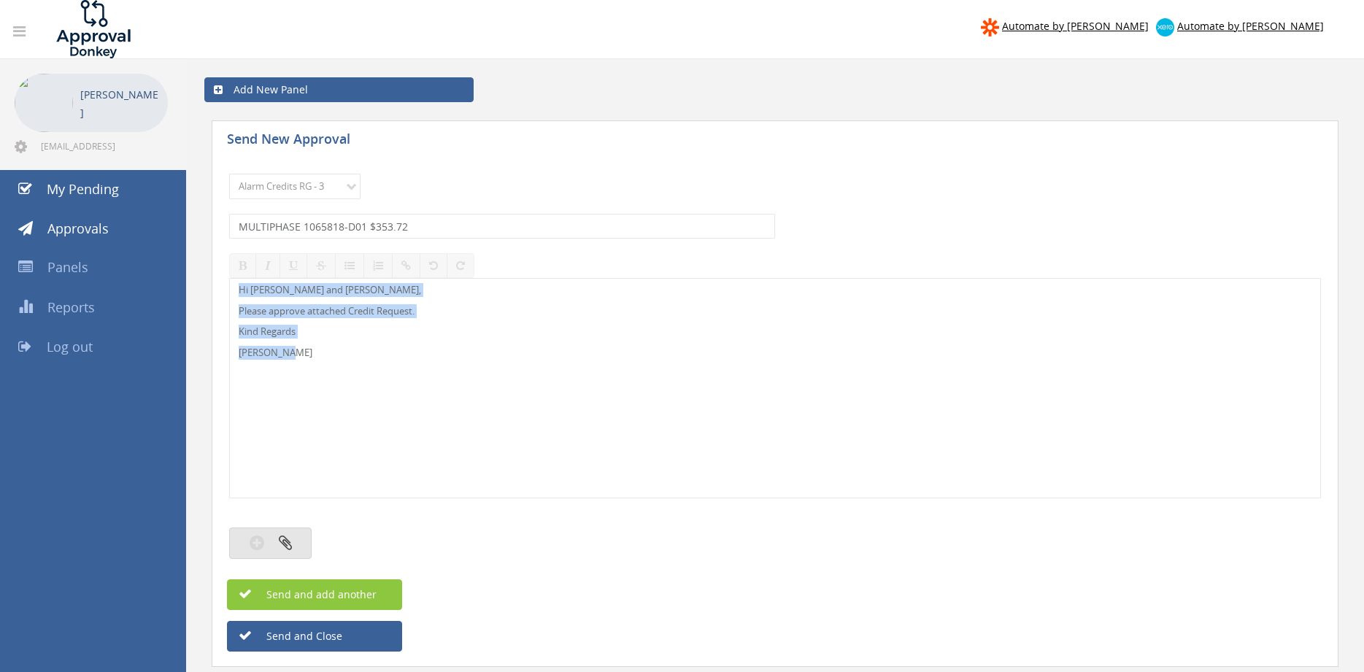
click at [294, 537] on button "button" at bounding box center [270, 543] width 82 height 31
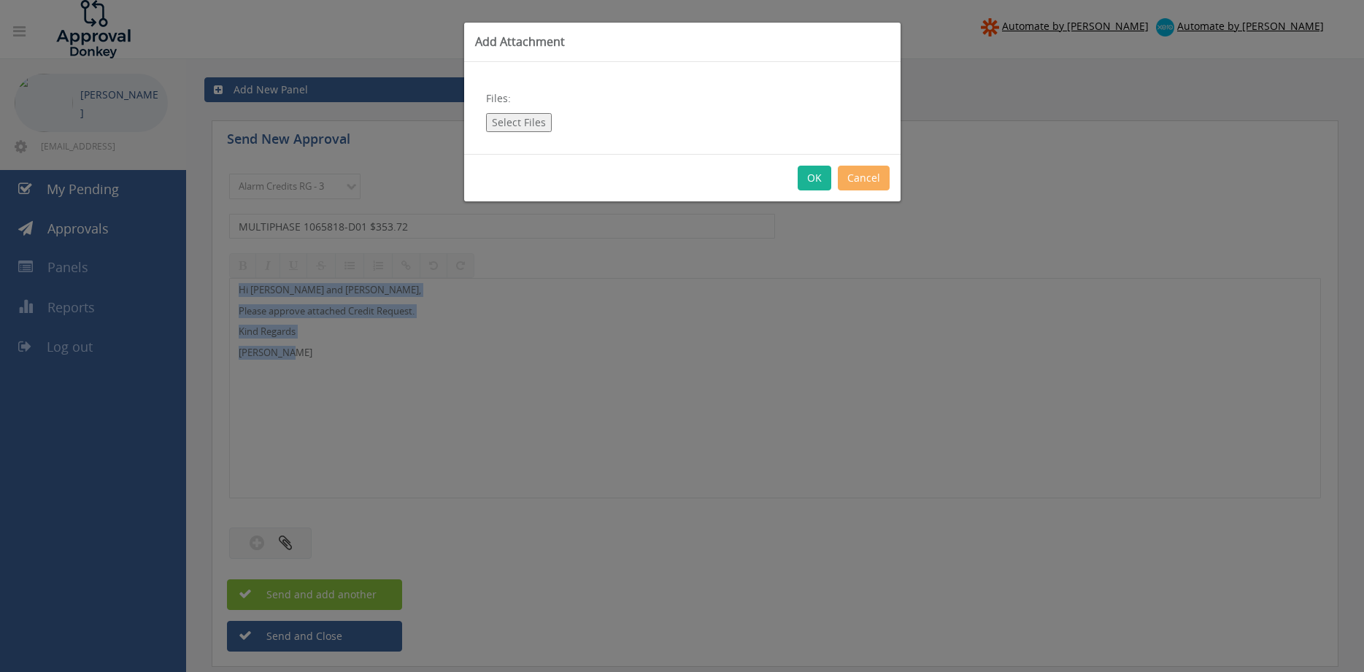
click at [511, 120] on button "Select Files" at bounding box center [519, 122] width 66 height 19
type input "C:\fakepath\MULTIPHASE 1065818-D01.pdf"
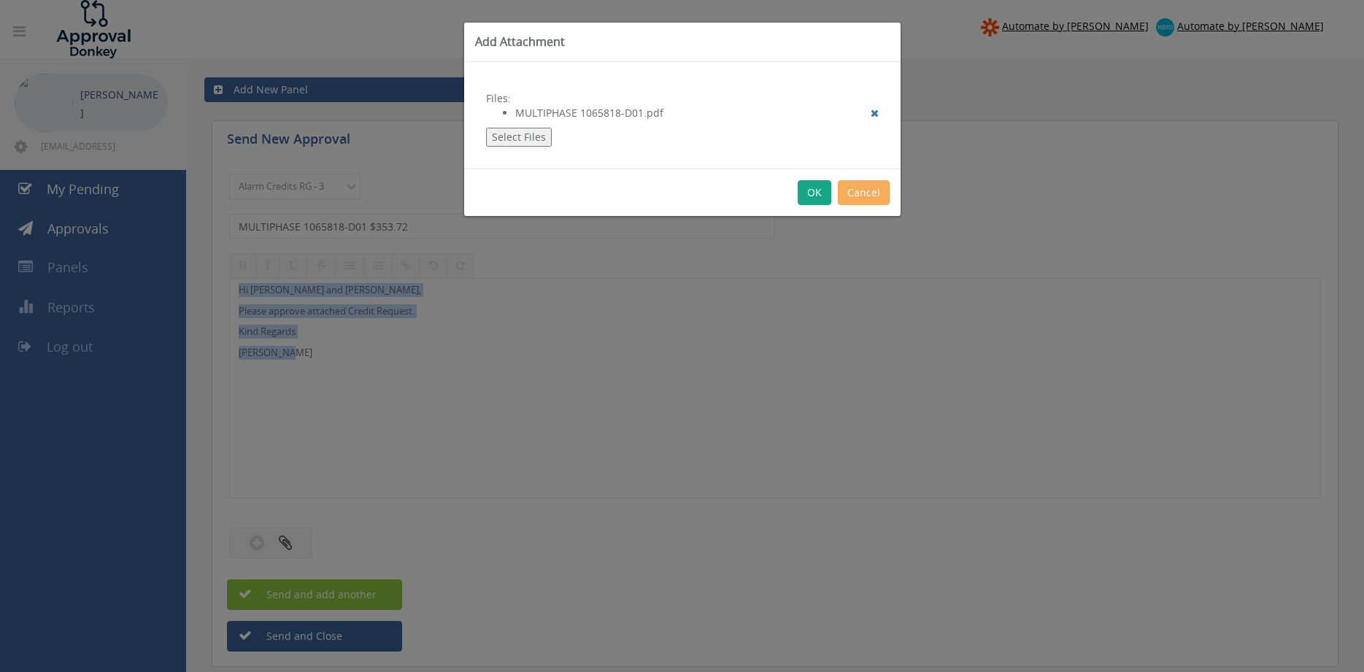
click at [815, 193] on button "OK" at bounding box center [815, 192] width 34 height 25
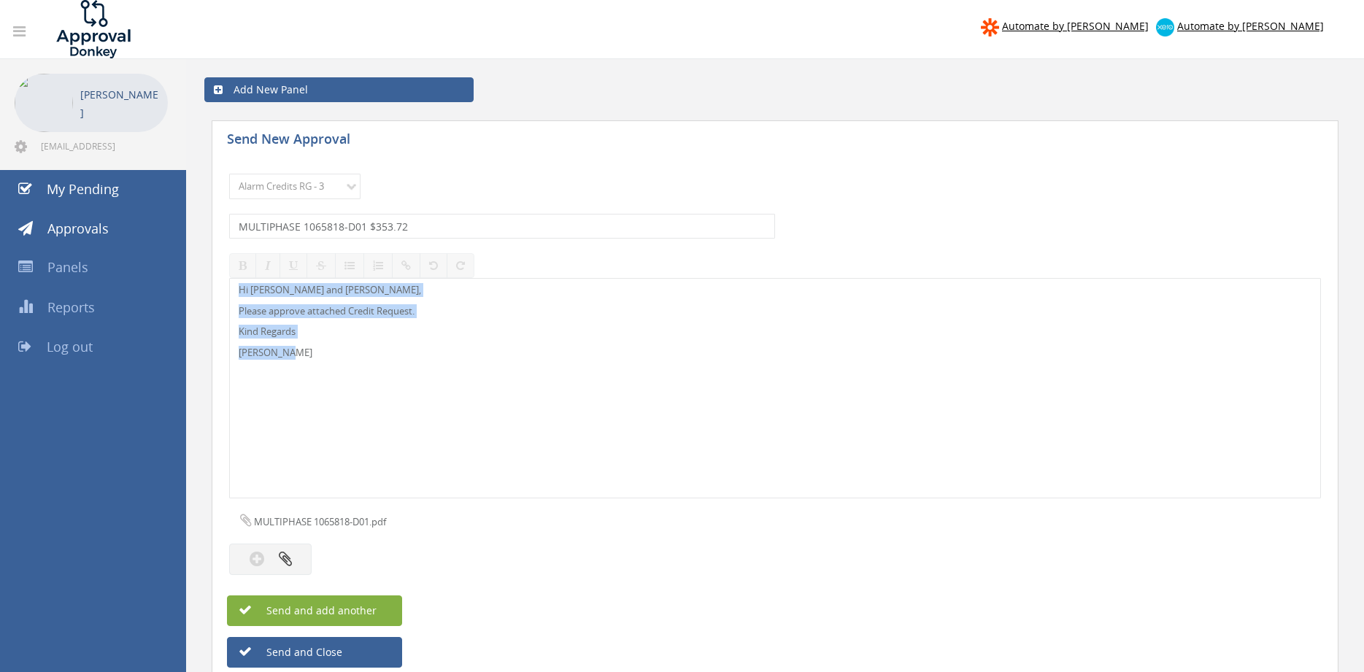
click at [384, 609] on button "Send and add another" at bounding box center [314, 611] width 175 height 31
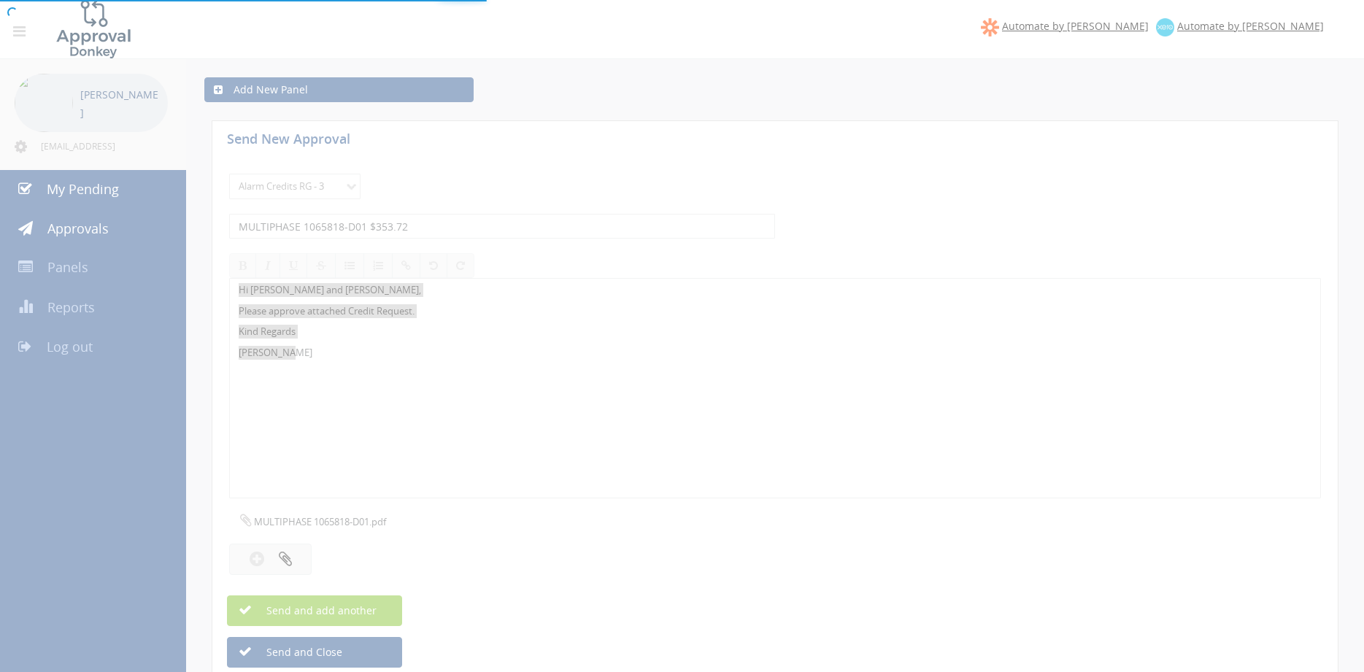
select select
